Goal: Information Seeking & Learning: Learn about a topic

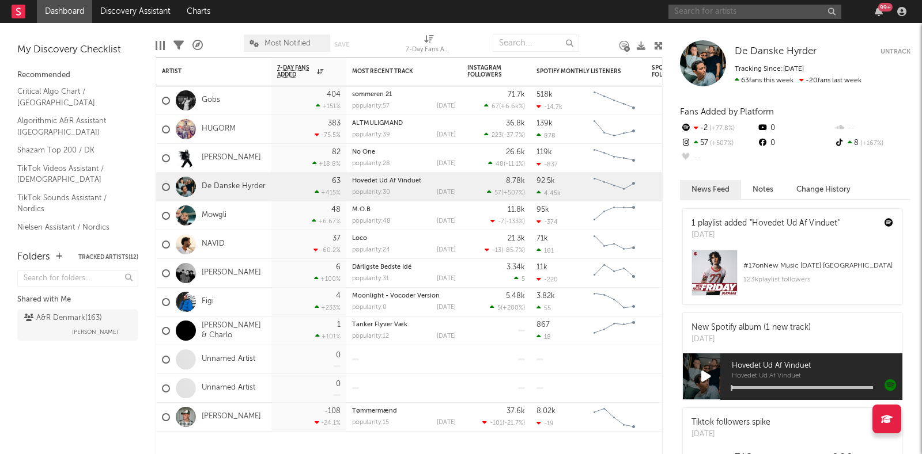
click at [717, 12] on input "text" at bounding box center [754, 12] width 173 height 14
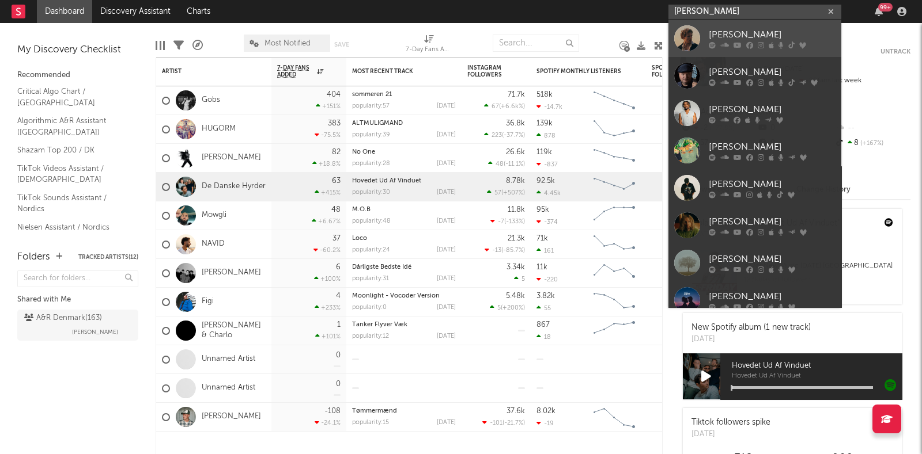
type input "[PERSON_NAME]"
click at [732, 39] on div "[PERSON_NAME]" at bounding box center [771, 35] width 127 height 14
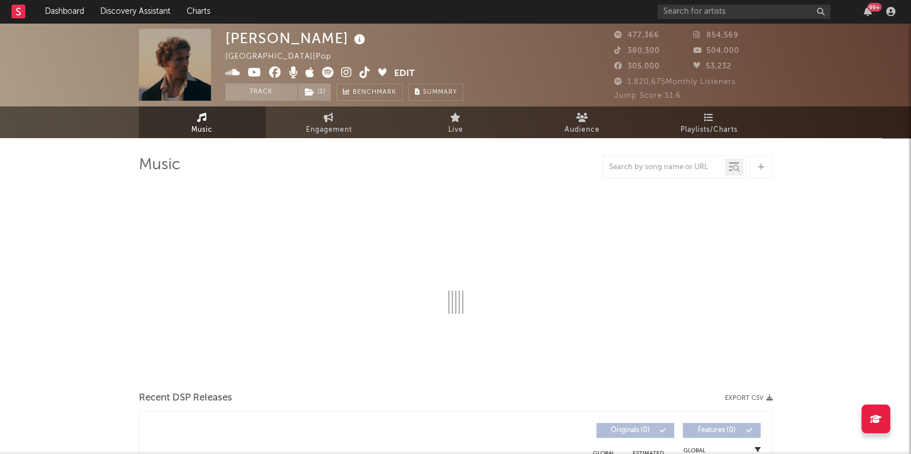
select select "6m"
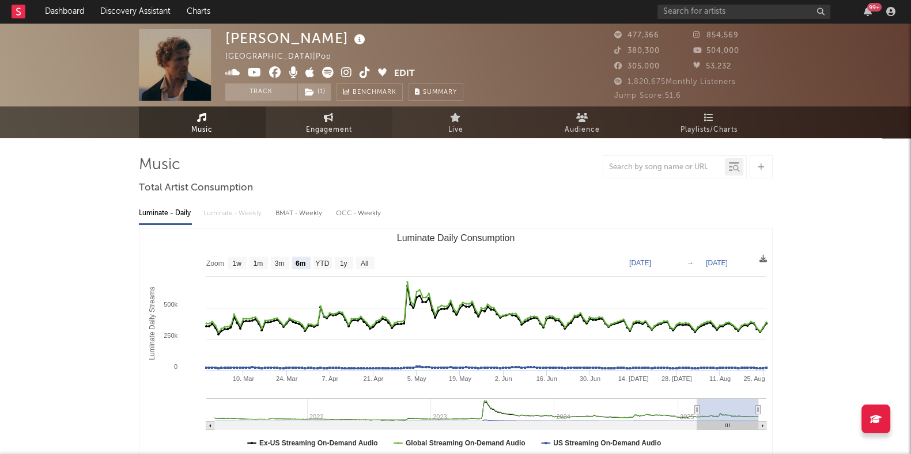
click at [329, 123] on span "Engagement" at bounding box center [329, 130] width 46 height 14
select select "1w"
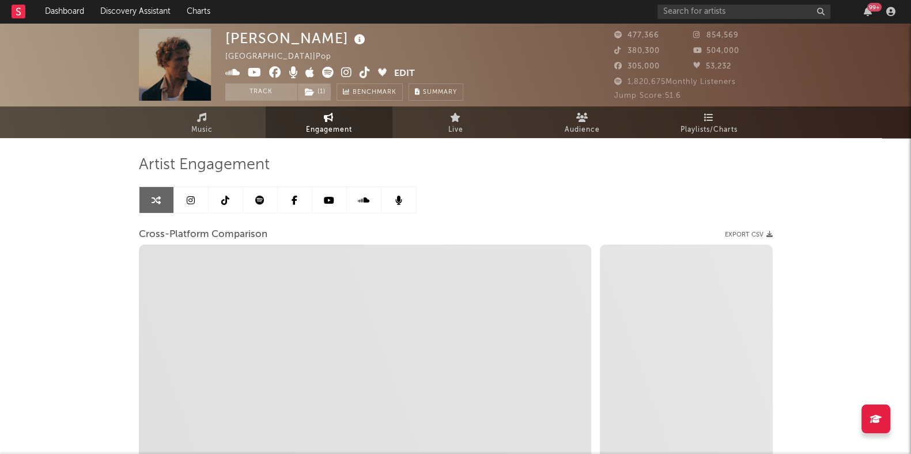
click at [329, 123] on span "Engagement" at bounding box center [329, 130] width 46 height 14
click at [187, 200] on icon at bounding box center [191, 200] width 8 height 9
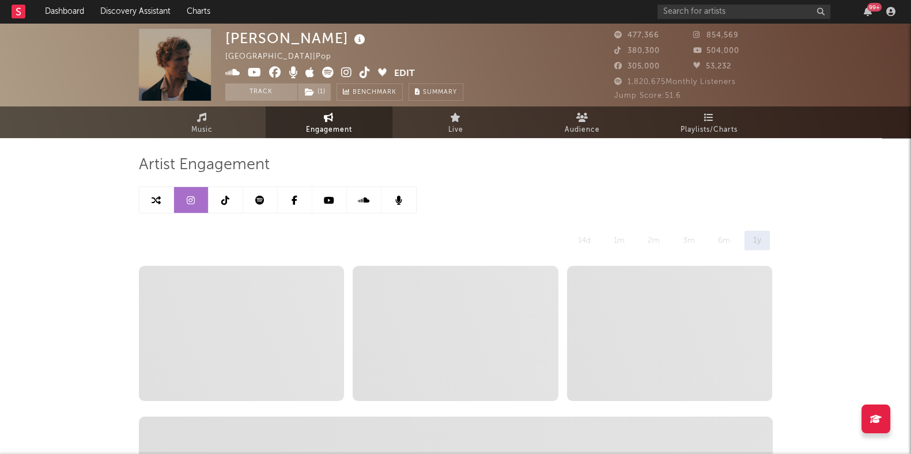
select select "6m"
click at [165, 195] on link at bounding box center [156, 200] width 35 height 26
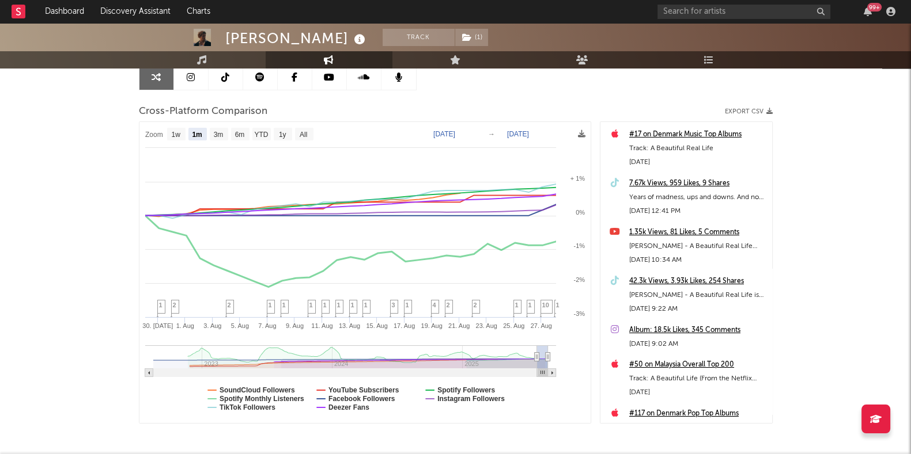
scroll to position [121, 0]
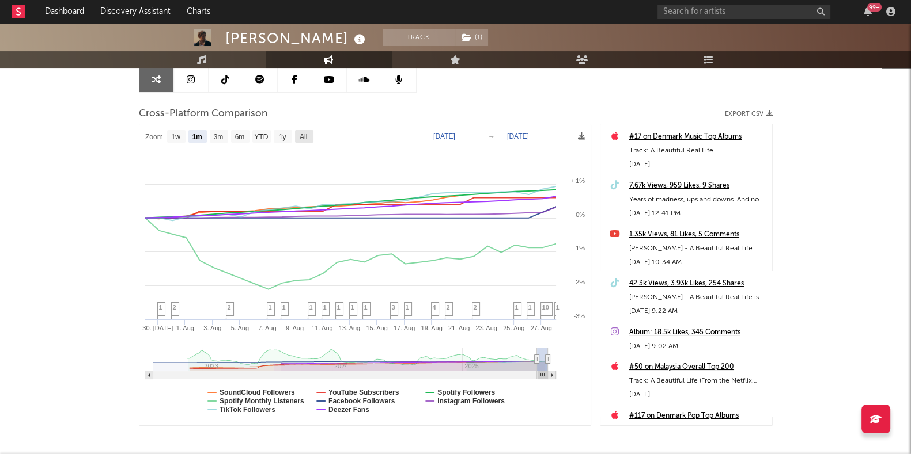
click at [300, 133] on text "All" at bounding box center [302, 137] width 7 height 8
select select "All"
type input "[DATE]"
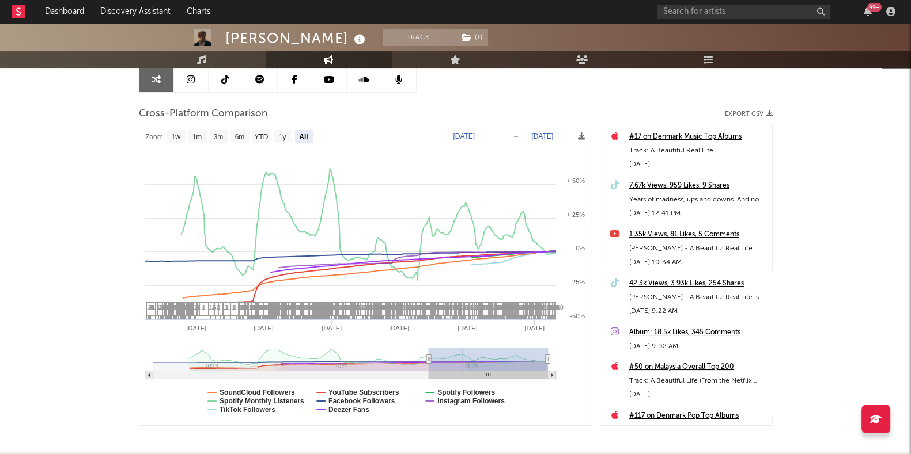
select select "All"
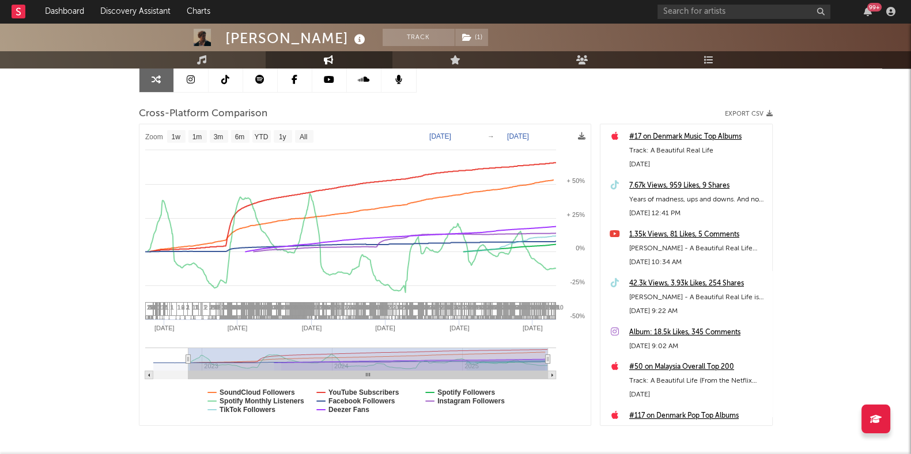
type input "[DATE]"
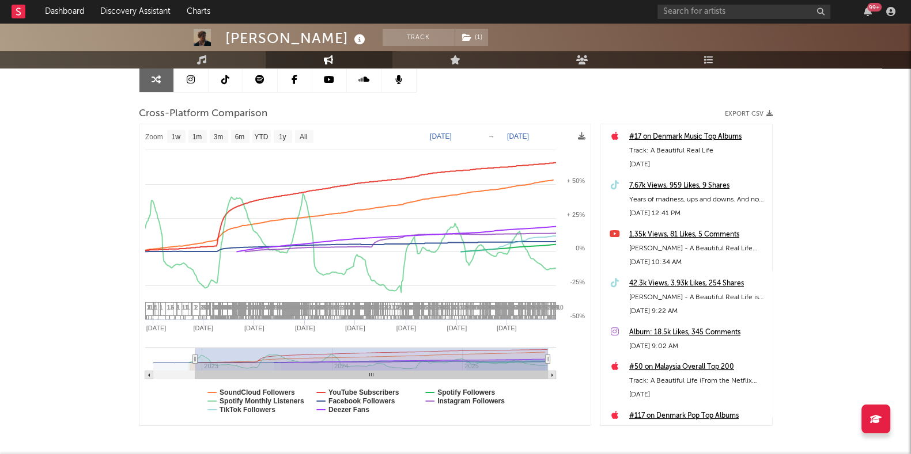
select select "1w"
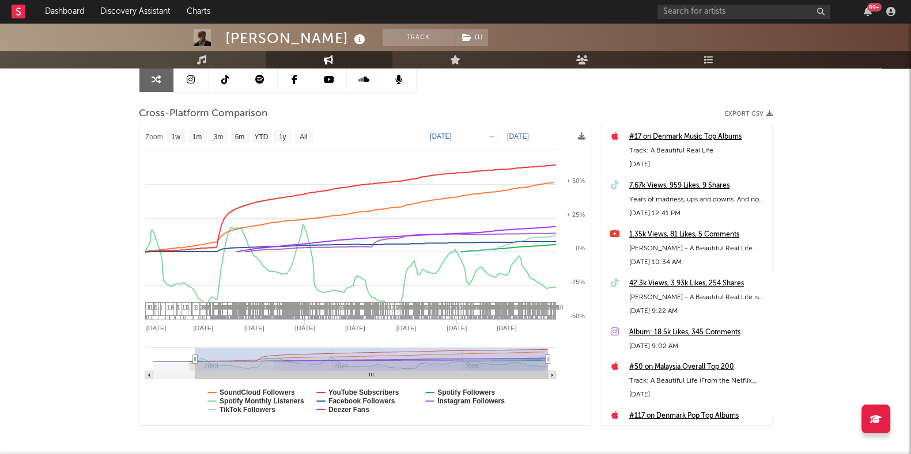
drag, startPoint x: 151, startPoint y: 357, endPoint x: 246, endPoint y: 368, distance: 95.2
drag, startPoint x: 199, startPoint y: 361, endPoint x: 225, endPoint y: 364, distance: 26.7
click at [225, 364] on rect at bounding box center [371, 359] width 353 height 23
select select "1w"
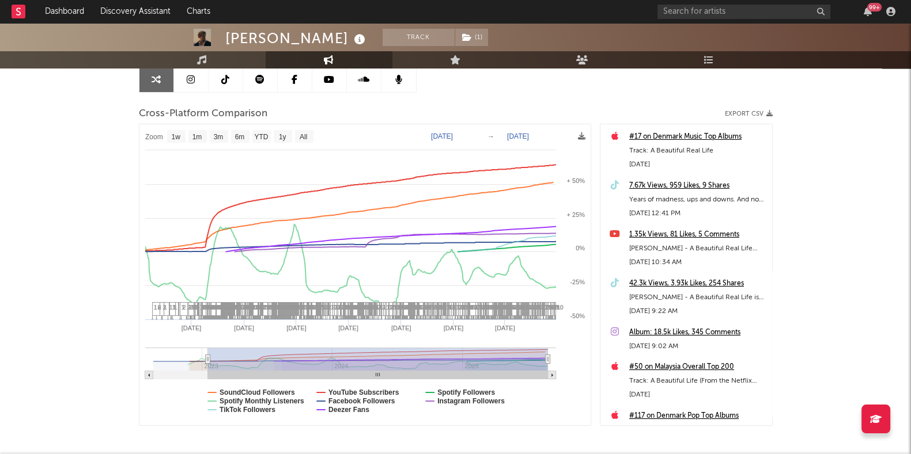
drag, startPoint x: 195, startPoint y: 358, endPoint x: 207, endPoint y: 360, distance: 12.8
click at [207, 360] on icon at bounding box center [207, 359] width 5 height 9
type input "[DATE]"
select select "1w"
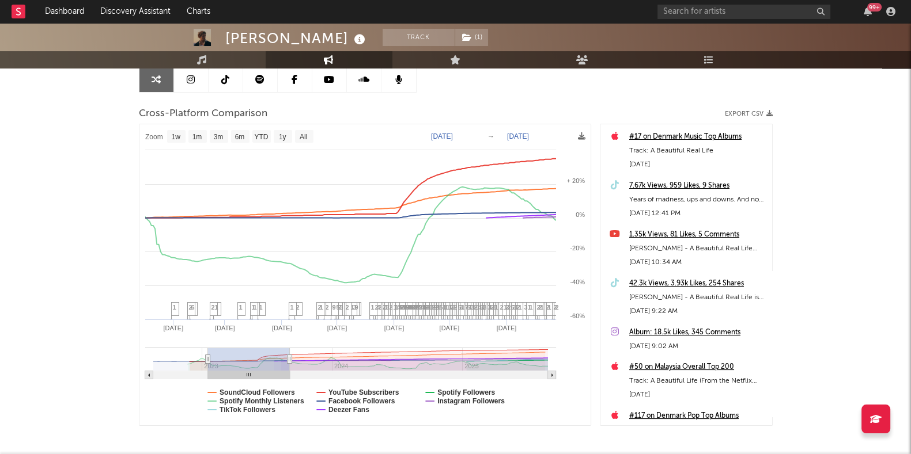
type input "[DATE]"
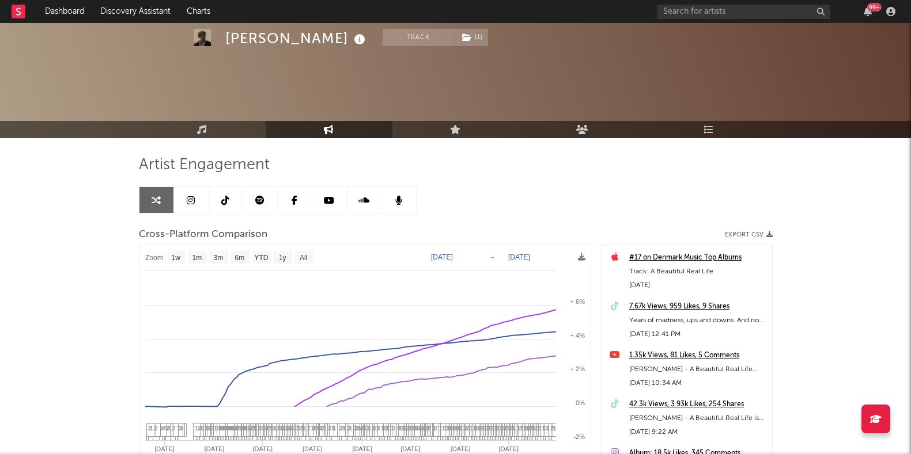
select select "1w"
